Goal: Task Accomplishment & Management: Complete application form

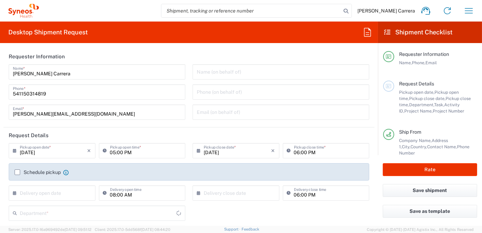
type input "3190"
type input "[GEOGRAPHIC_DATA]"
type input "Syneos Health Argentina SA"
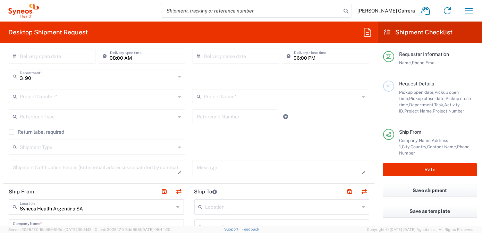
scroll to position [126, 0]
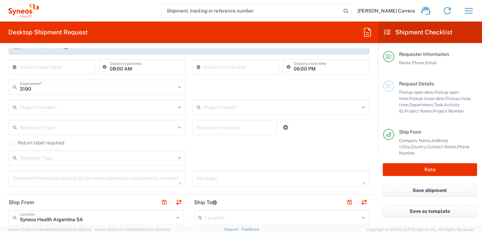
click at [41, 104] on input "text" at bounding box center [98, 107] width 156 height 12
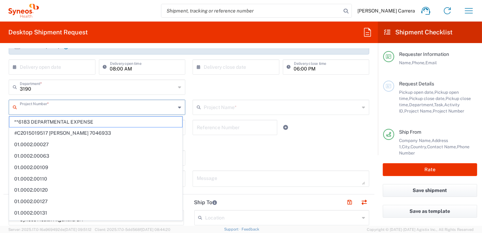
type input "4"
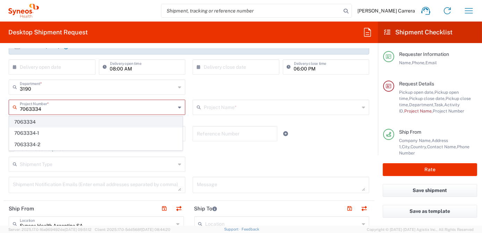
type input "7063334"
click at [40, 122] on span "7063334" at bounding box center [95, 122] width 173 height 11
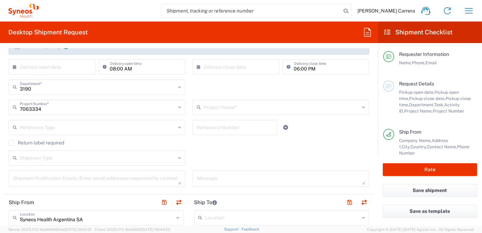
click at [214, 106] on input "text" at bounding box center [282, 107] width 156 height 12
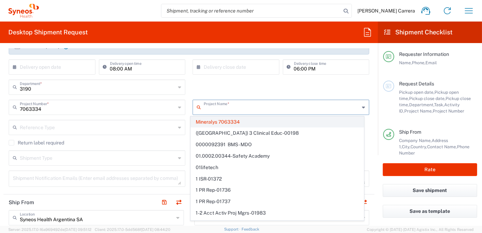
click at [214, 122] on span "Mineralys 7063334" at bounding box center [277, 122] width 173 height 11
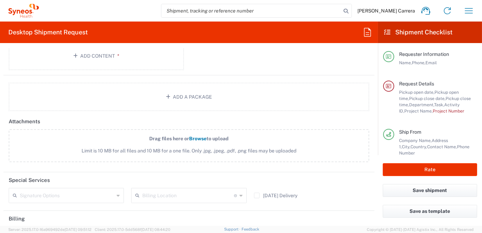
scroll to position [788, 0]
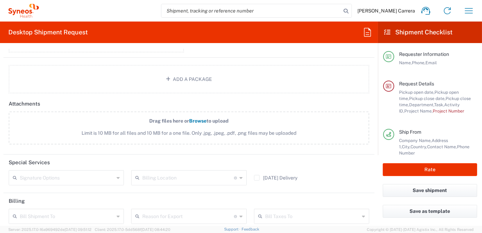
click at [157, 173] on input "text" at bounding box center [187, 177] width 91 height 12
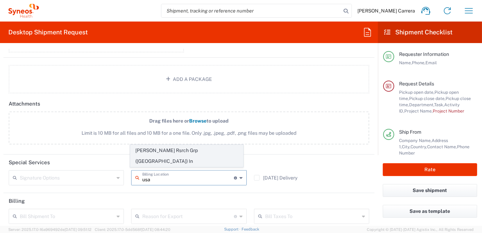
click at [162, 163] on span "[PERSON_NAME] Rsrch Grp ([GEOGRAPHIC_DATA]) In" at bounding box center [186, 156] width 112 height 22
type input "[PERSON_NAME] Rsrch Grp ([GEOGRAPHIC_DATA]) In"
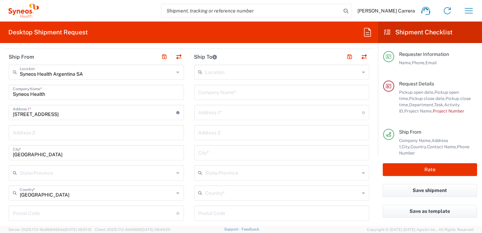
scroll to position [221, 0]
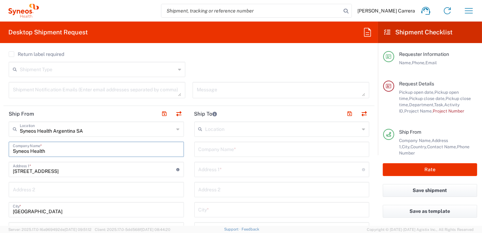
drag, startPoint x: 56, startPoint y: 151, endPoint x: -69, endPoint y: 131, distance: 126.2
click at [0, 131] on html "[PERSON_NAME] Carrera Home Shipment estimator Shipment tracking Desktop shipmen…" at bounding box center [241, 116] width 482 height 233
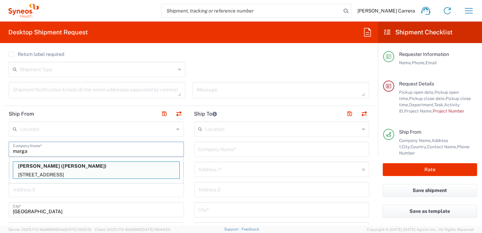
click at [62, 168] on div "[PERSON_NAME] ([PERSON_NAME]) [STREET_ADDRESS]" at bounding box center [96, 169] width 167 height 17
type input "[PERSON_NAME]"
type input "[STREET_ADDRESS]"
type input "[GEOGRAPHIC_DATA]"
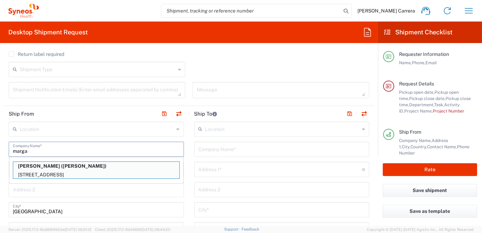
type input "32176"
type input "[PERSON_NAME]"
type input "14045801076"
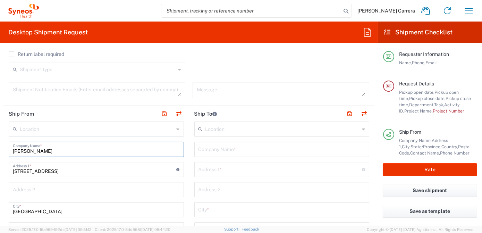
type input "[US_STATE]"
click at [214, 151] on input "text" at bounding box center [281, 149] width 167 height 12
drag, startPoint x: 213, startPoint y: 151, endPoint x: 174, endPoint y: 147, distance: 39.4
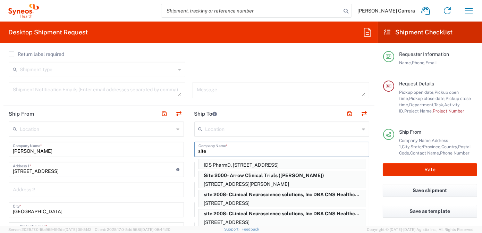
scroll to position [158, 0]
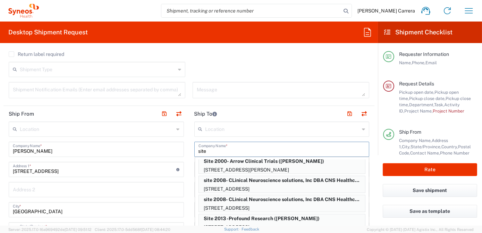
click at [260, 166] on p "[STREET_ADDRESS][PERSON_NAME]" at bounding box center [282, 169] width 166 height 9
type input "Site 2000- Arrow Clinical Trials"
type input "[STREET_ADDRESS][PERSON_NAME]"
type input "Suite 120"
type input "[GEOGRAPHIC_DATA]"
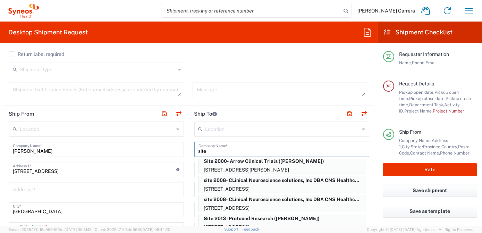
type input "[GEOGRAPHIC_DATA]"
type input "32117"
type input "[PERSON_NAME]"
type input "[PHONE_NUMBER]"
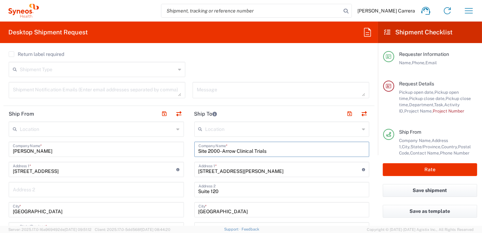
type input "[US_STATE]"
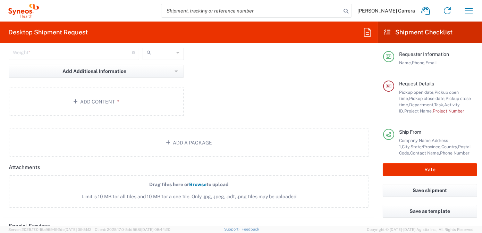
scroll to position [599, 0]
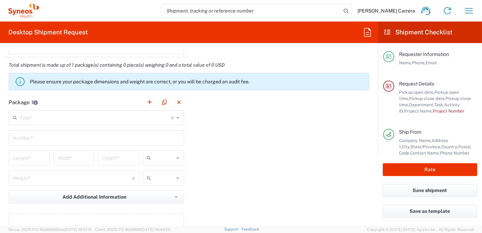
click at [35, 119] on input "text" at bounding box center [95, 117] width 151 height 12
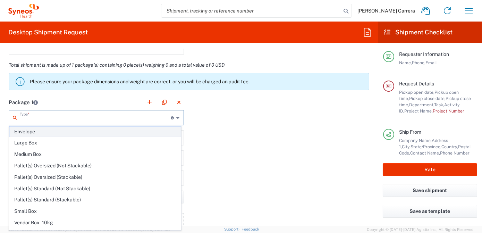
click at [35, 131] on span "Envelope" at bounding box center [94, 131] width 171 height 11
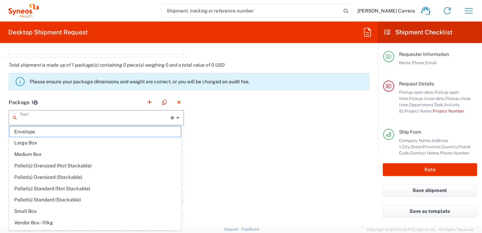
type input "Envelope"
type input "1"
type input "9.5"
type input "12.5"
type input "0.25"
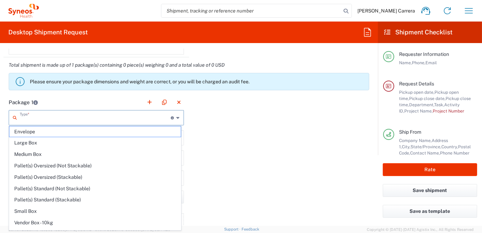
type input "in"
type input "0.45"
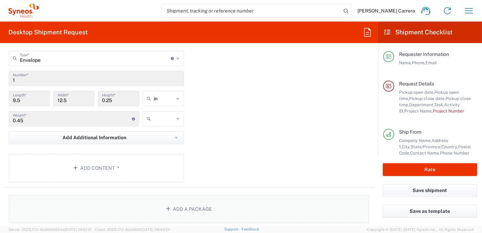
scroll to position [662, 0]
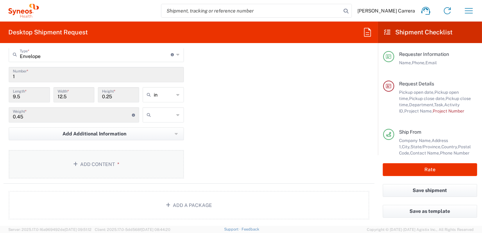
click at [92, 160] on button "Add Content *" at bounding box center [96, 164] width 175 height 28
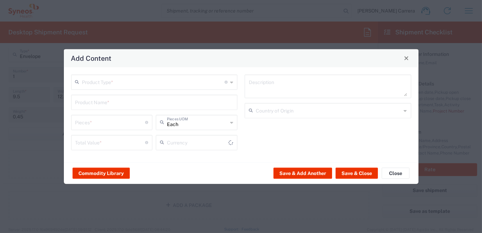
type input "US Dollar"
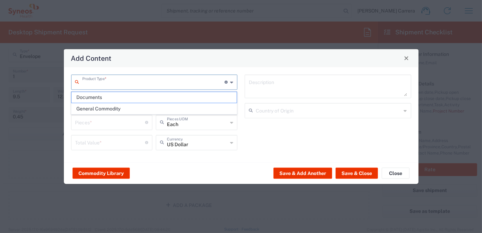
click at [89, 79] on input "text" at bounding box center [153, 81] width 143 height 12
click at [90, 99] on span "Documents" at bounding box center [153, 97] width 165 height 11
type input "Documents"
type input "1"
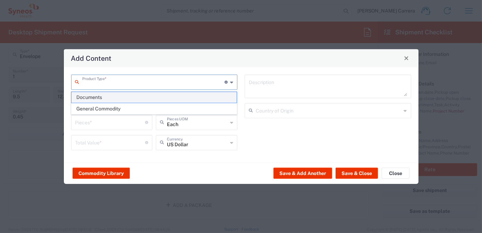
type input "1"
type textarea "Documents"
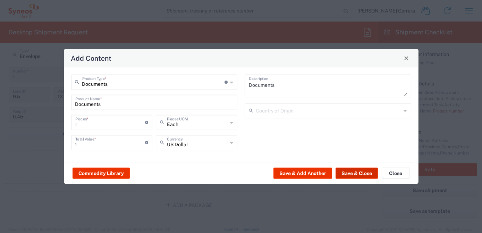
click at [356, 177] on button "Save & Close" at bounding box center [356, 173] width 42 height 11
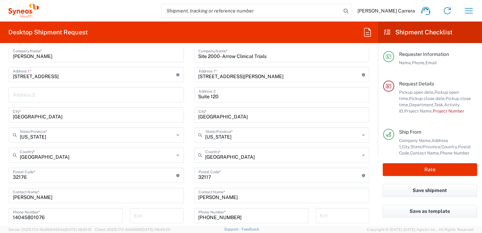
scroll to position [94, 0]
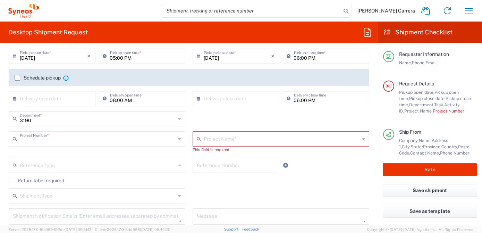
click at [87, 138] on input "text" at bounding box center [98, 138] width 156 height 12
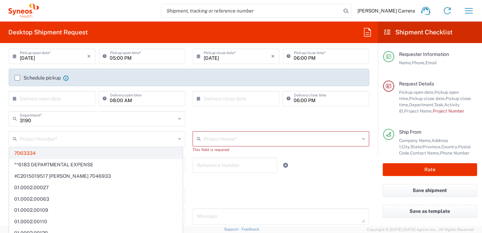
click at [25, 155] on span "7063334" at bounding box center [95, 153] width 173 height 11
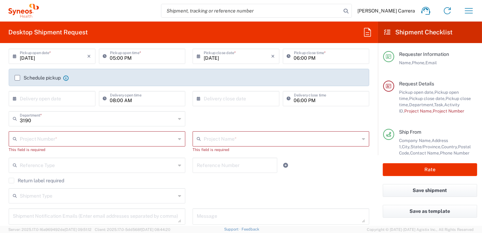
click at [75, 136] on input "text" at bounding box center [98, 138] width 156 height 12
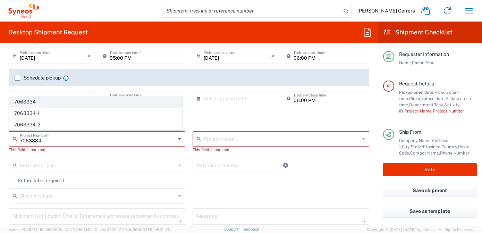
type input "7063334"
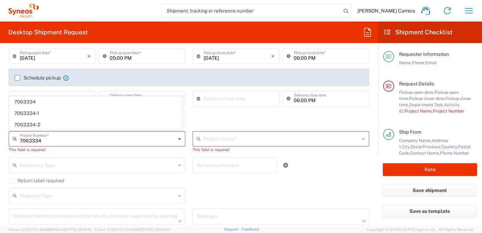
drag, startPoint x: 28, startPoint y: 103, endPoint x: 32, endPoint y: 103, distance: 4.2
click at [28, 103] on span "7063334" at bounding box center [95, 101] width 173 height 11
type input "Mineralys 7063334"
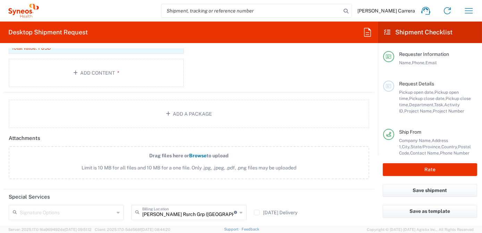
scroll to position [631, 0]
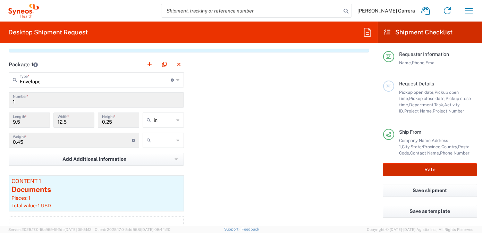
click at [433, 171] on button "Rate" at bounding box center [430, 169] width 94 height 13
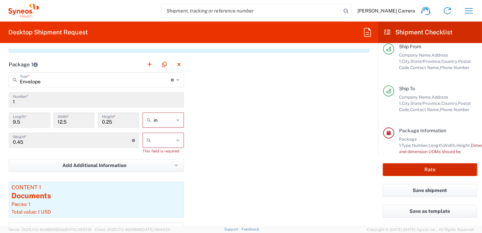
scroll to position [111, 0]
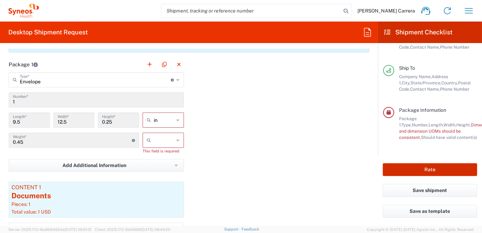
type input "7063334"
click at [158, 138] on input "text" at bounding box center [164, 140] width 20 height 11
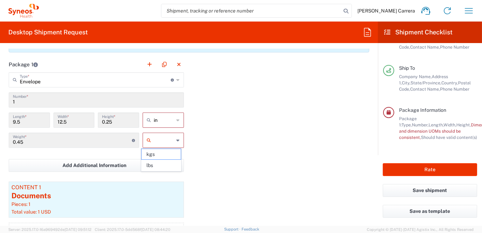
drag, startPoint x: 163, startPoint y: 164, endPoint x: 189, endPoint y: 161, distance: 26.2
click at [163, 165] on span "lbs" at bounding box center [161, 165] width 39 height 11
type input "lbs"
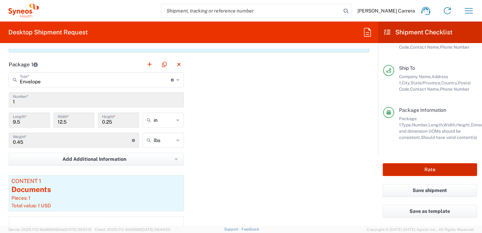
click at [422, 172] on button "Rate" at bounding box center [430, 169] width 94 height 13
